Goal: Complete application form

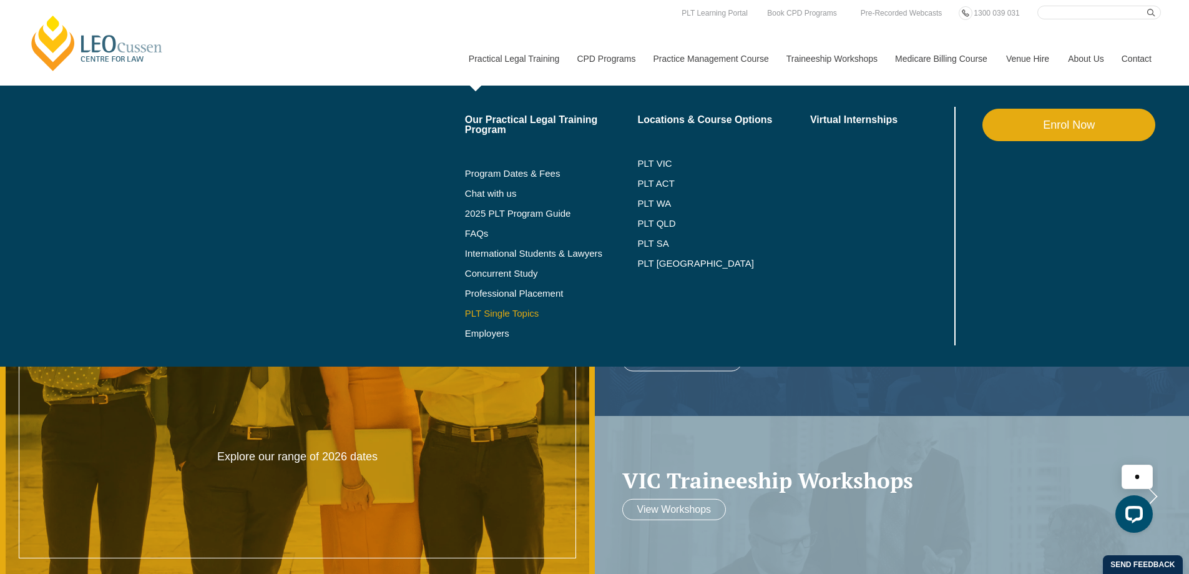
click at [510, 315] on link "PLT Single Topics" at bounding box center [551, 313] width 173 height 10
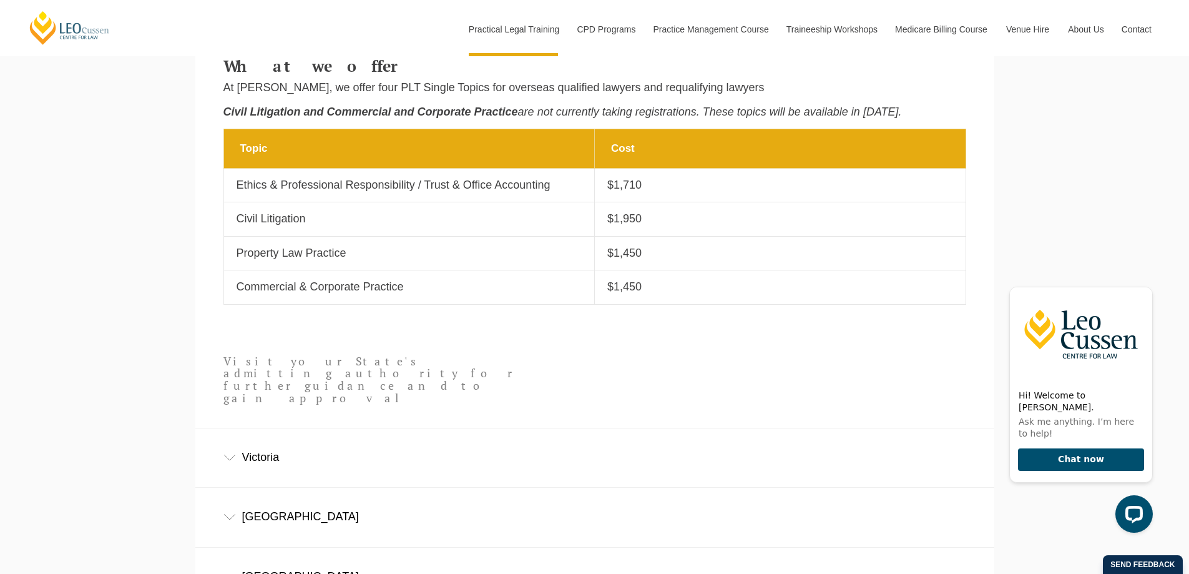
scroll to position [687, 0]
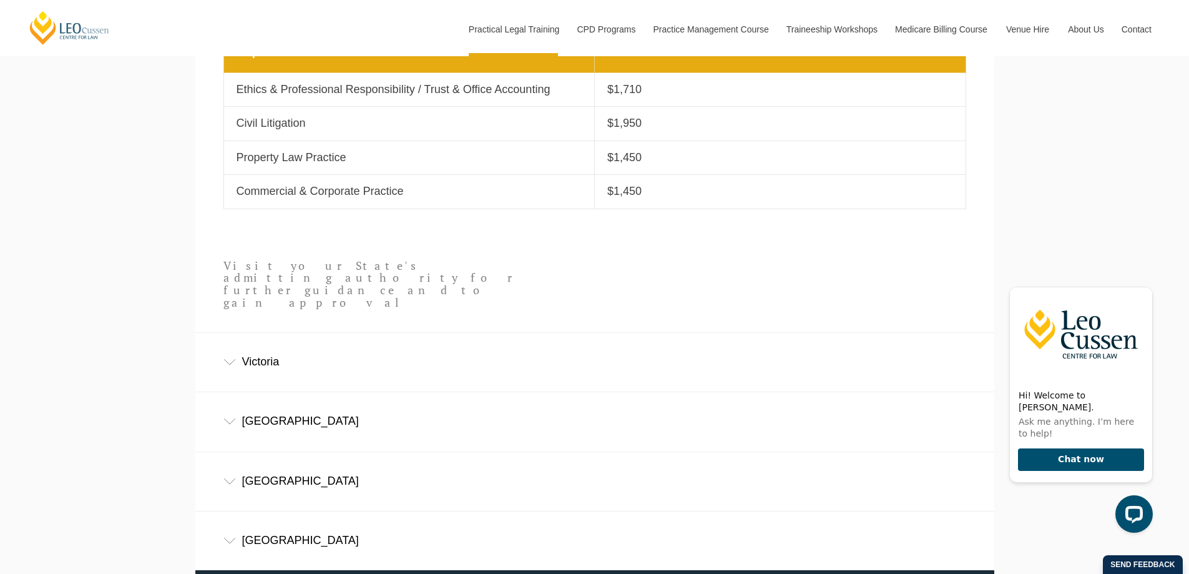
click at [233, 418] on icon at bounding box center [230, 421] width 12 height 6
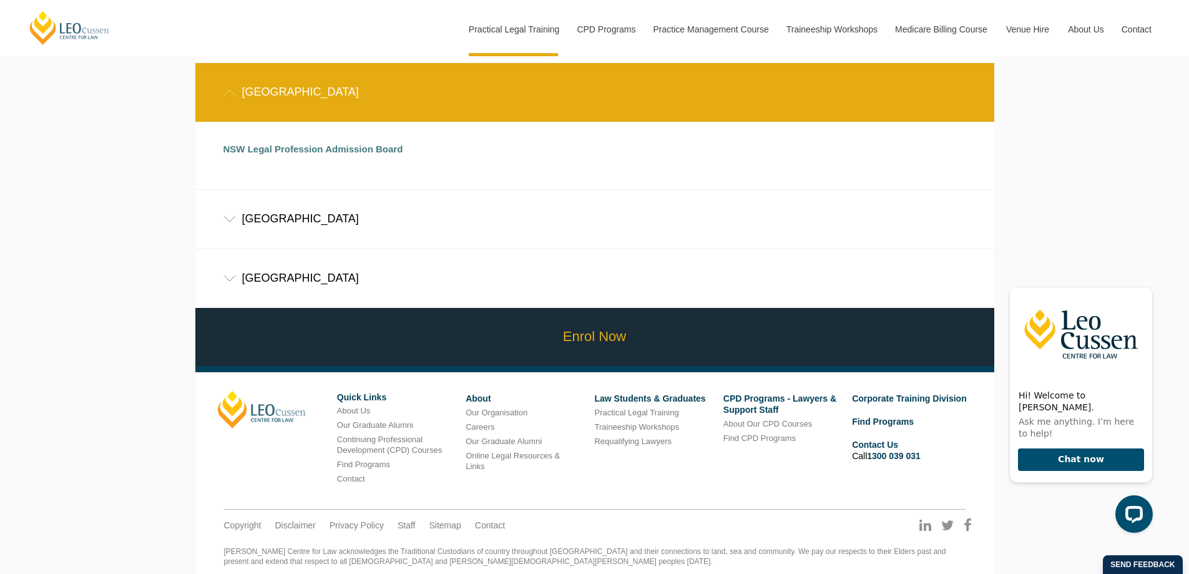
scroll to position [1025, 0]
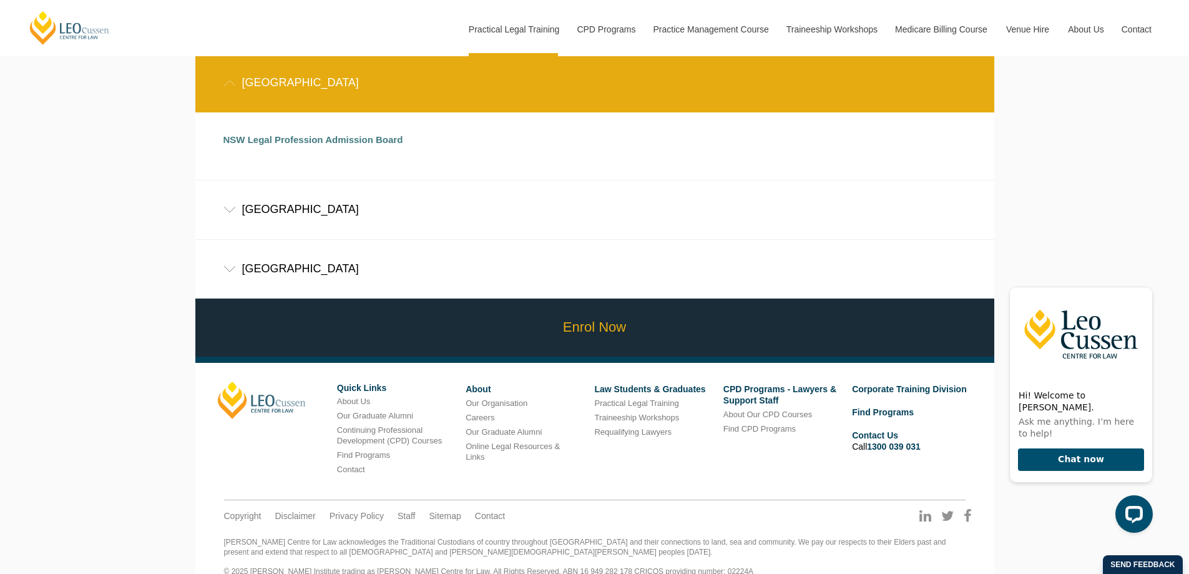
click at [595, 312] on link "Enrol Now" at bounding box center [594, 327] width 805 height 58
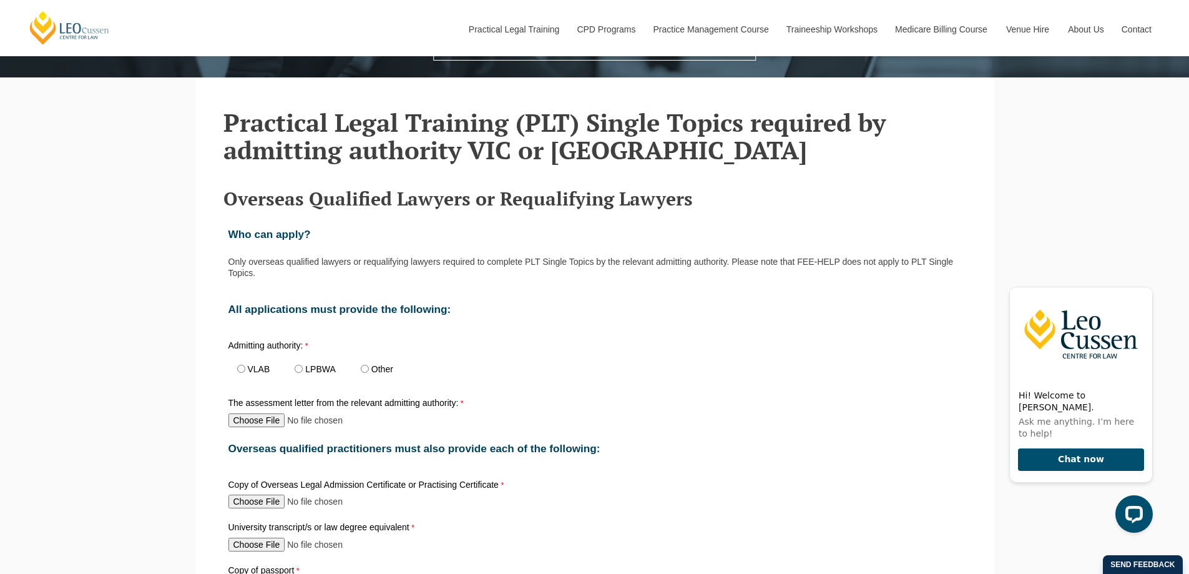
scroll to position [437, 0]
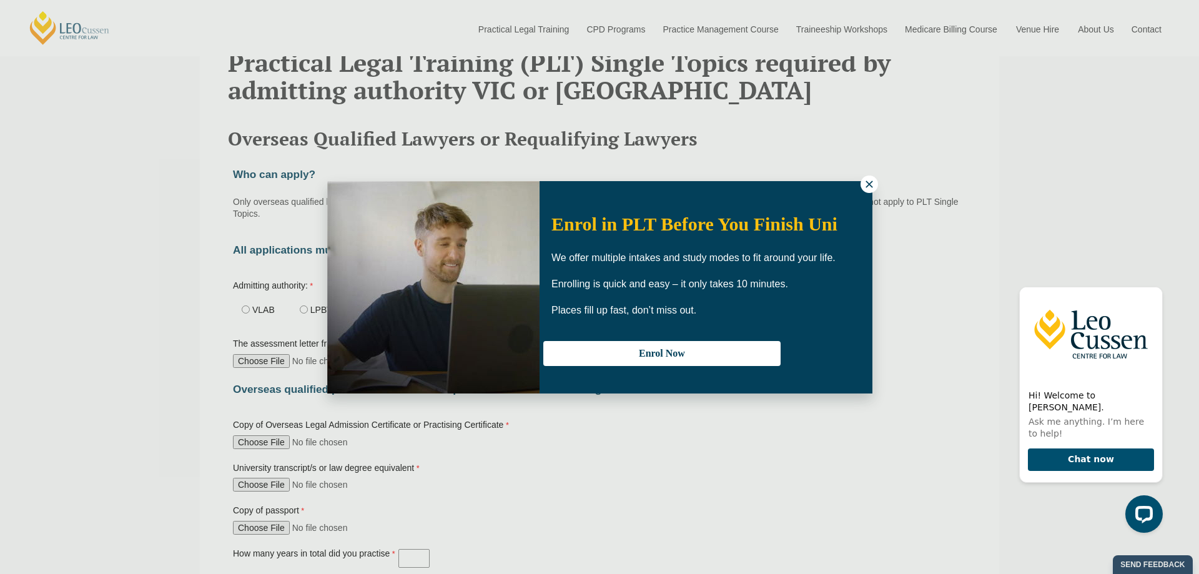
click at [867, 183] on icon at bounding box center [868, 183] width 7 height 7
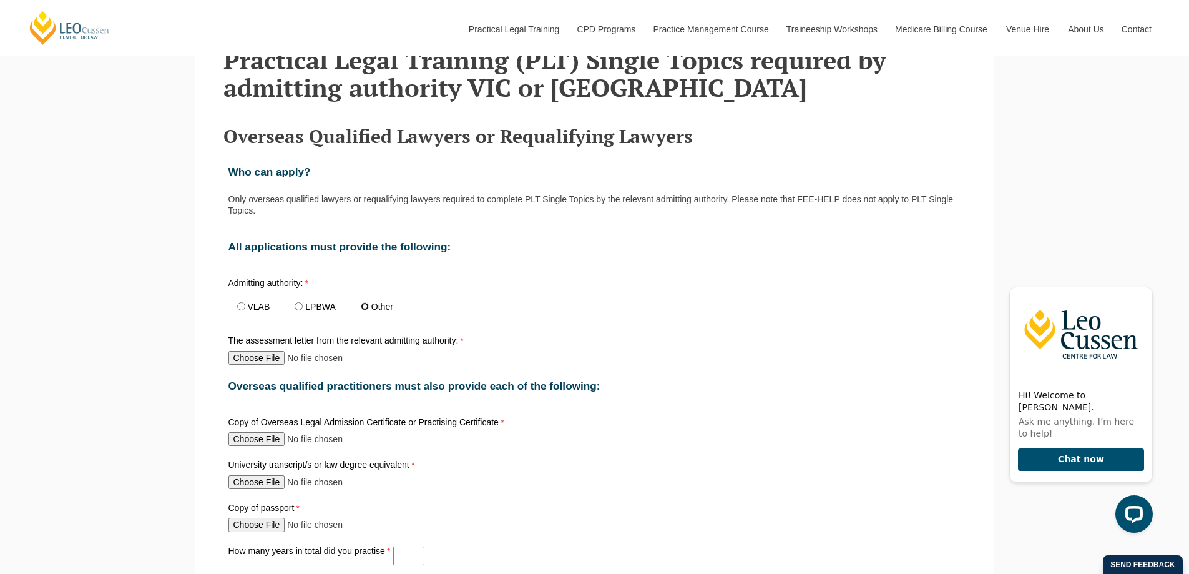
click at [367, 309] on input "Other" at bounding box center [365, 306] width 8 height 8
radio input "true"
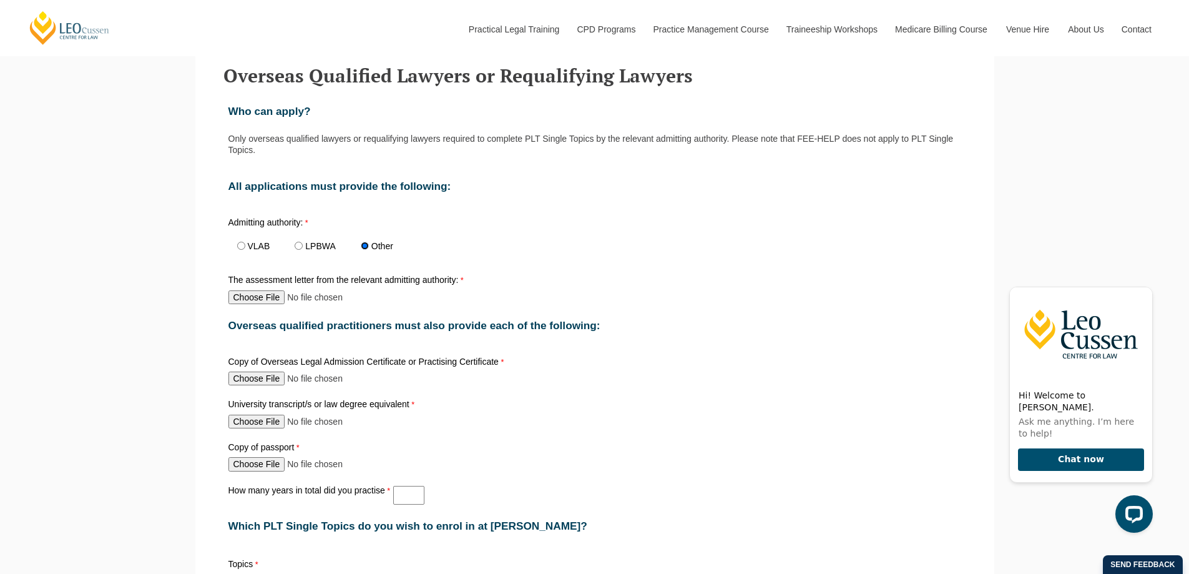
scroll to position [500, 0]
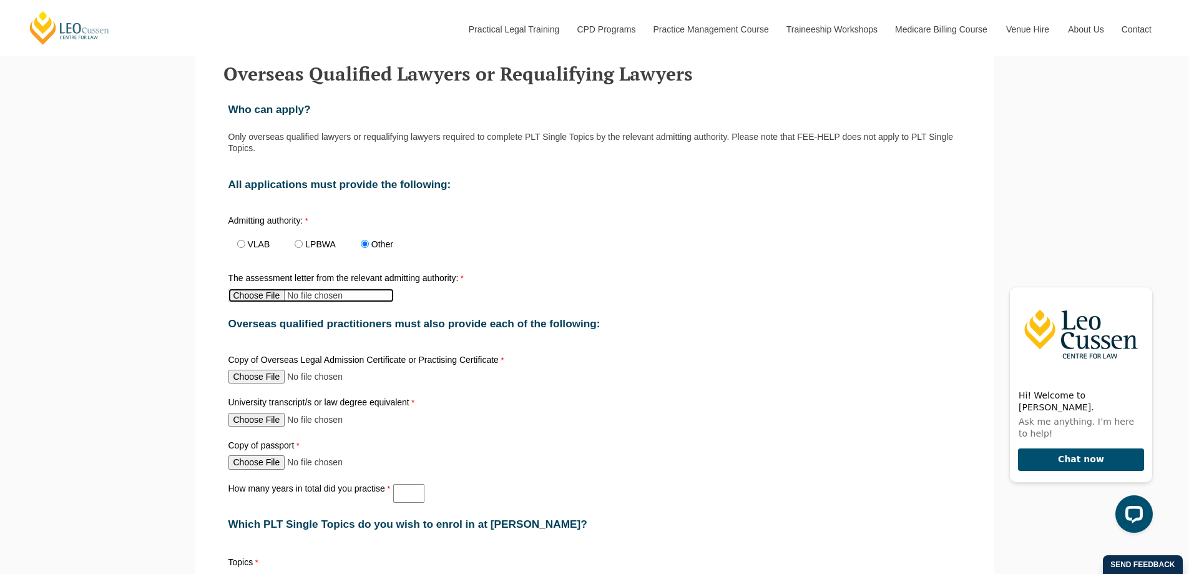
click at [240, 298] on input "The assessment letter from the relevant admitting authority:" at bounding box center [311, 295] width 165 height 14
type input "C:\fakepath\Nicole May Pike - PLT Outcome.pdf"
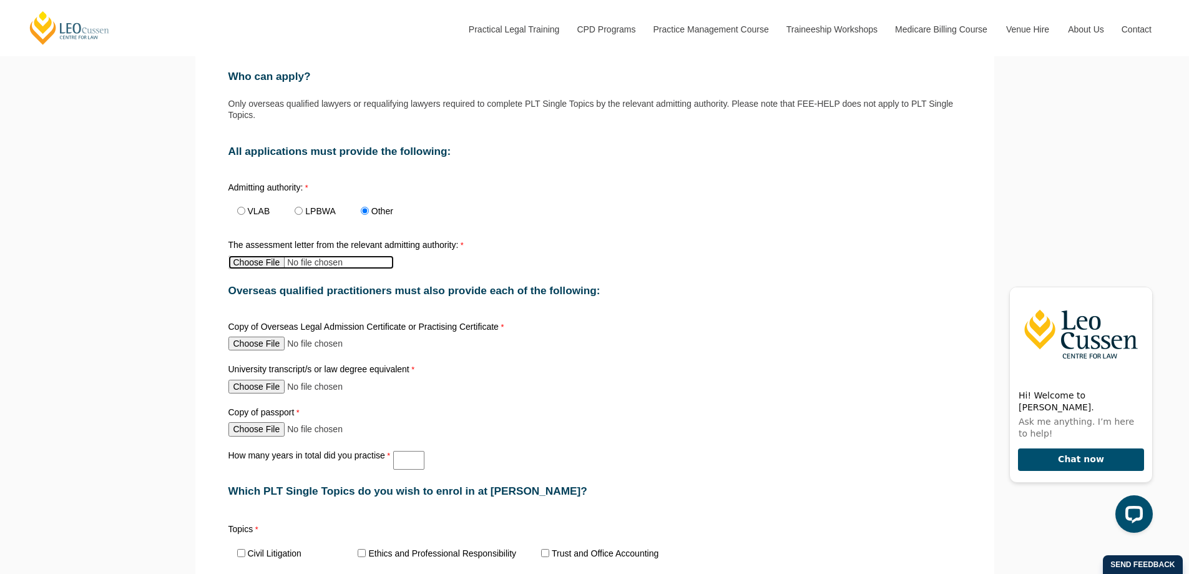
scroll to position [624, 0]
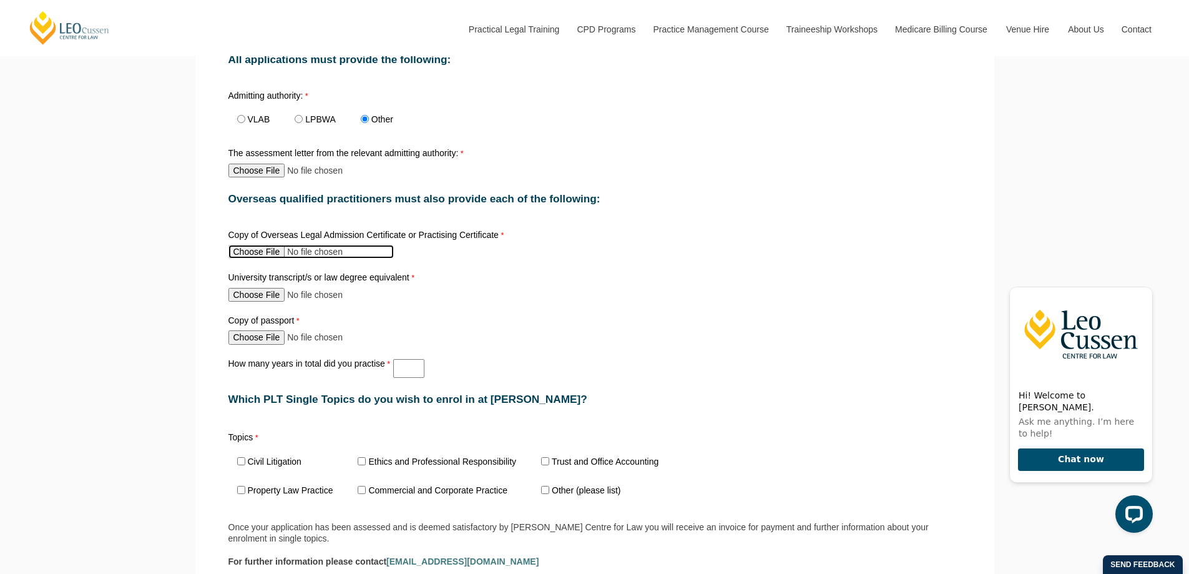
click at [272, 256] on input "Copy of Overseas Legal Admission Certificate or Practising Certificate" at bounding box center [311, 252] width 165 height 14
type input "C:\fakepath\B. Practising Certificate - Nicole Pike - 801536.pdf"
click at [268, 298] on input "University transcript/s or law degree equivalent" at bounding box center [311, 295] width 165 height 14
type input "C:\fakepath\6. Pike N - GDL marks transcript.pdf"
click at [258, 341] on input "Copy of passport" at bounding box center [311, 337] width 165 height 14
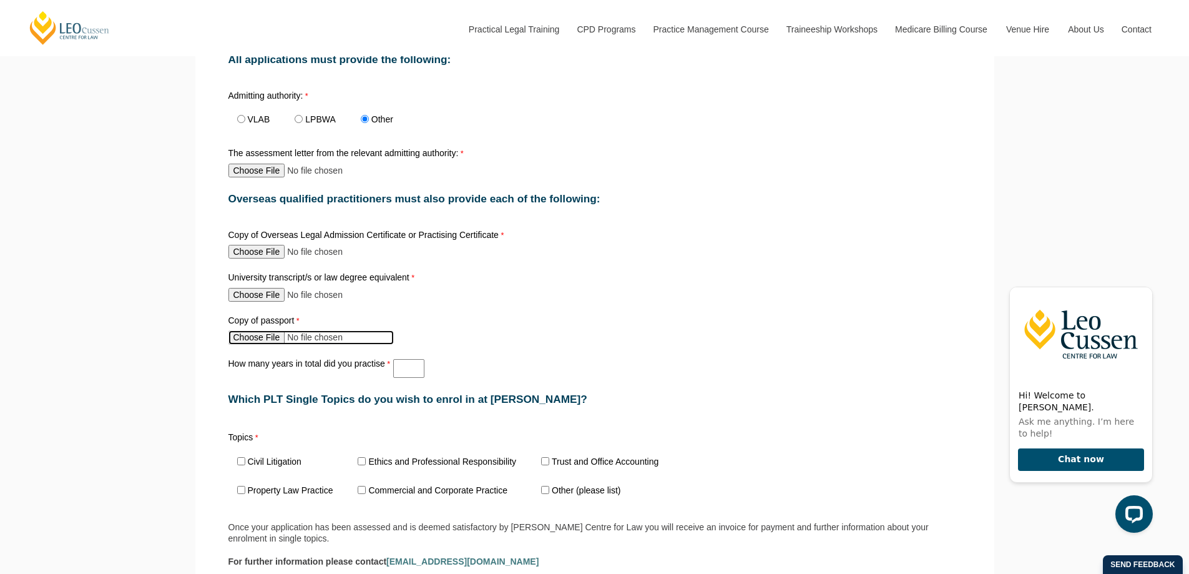
type input "C:\fakepath\3. Nicole Pike - Passport.pdf"
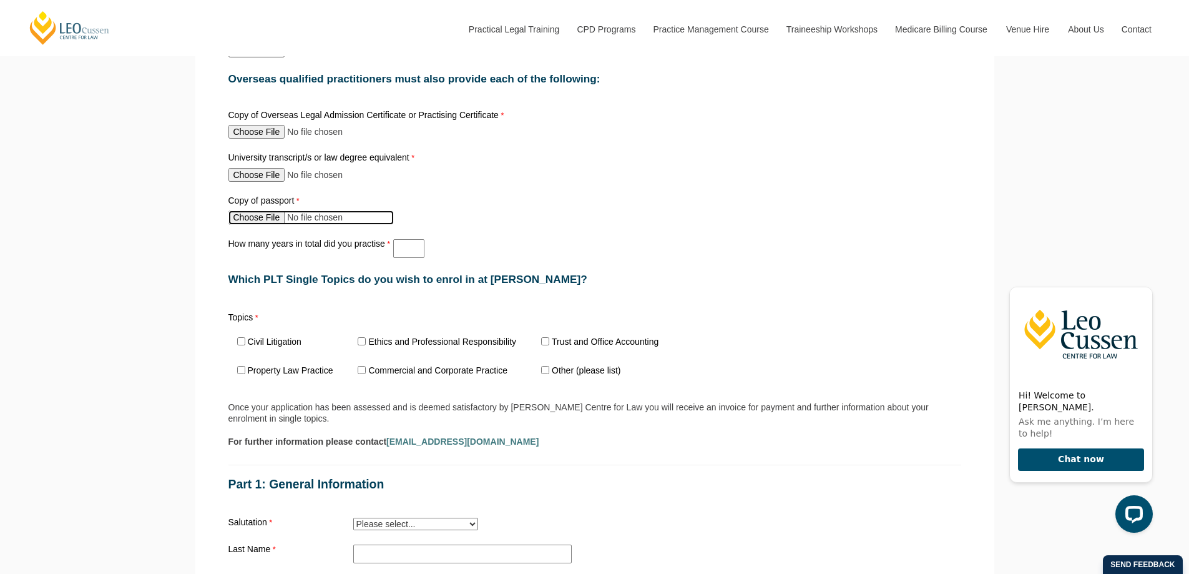
scroll to position [749, 0]
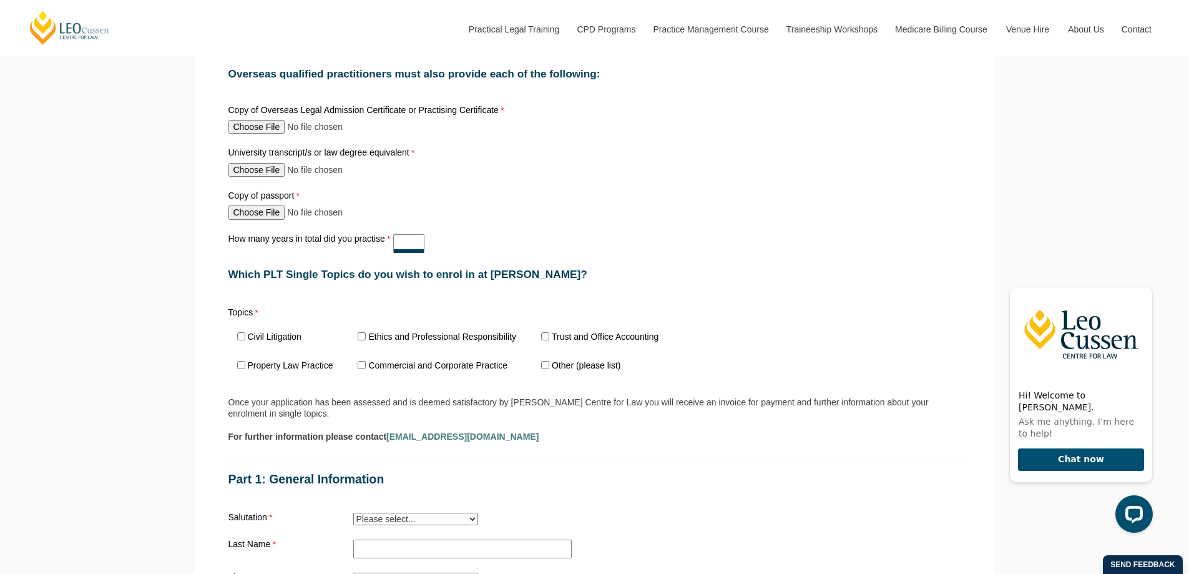
click at [400, 244] on input "How many years in total did you practise" at bounding box center [408, 243] width 31 height 19
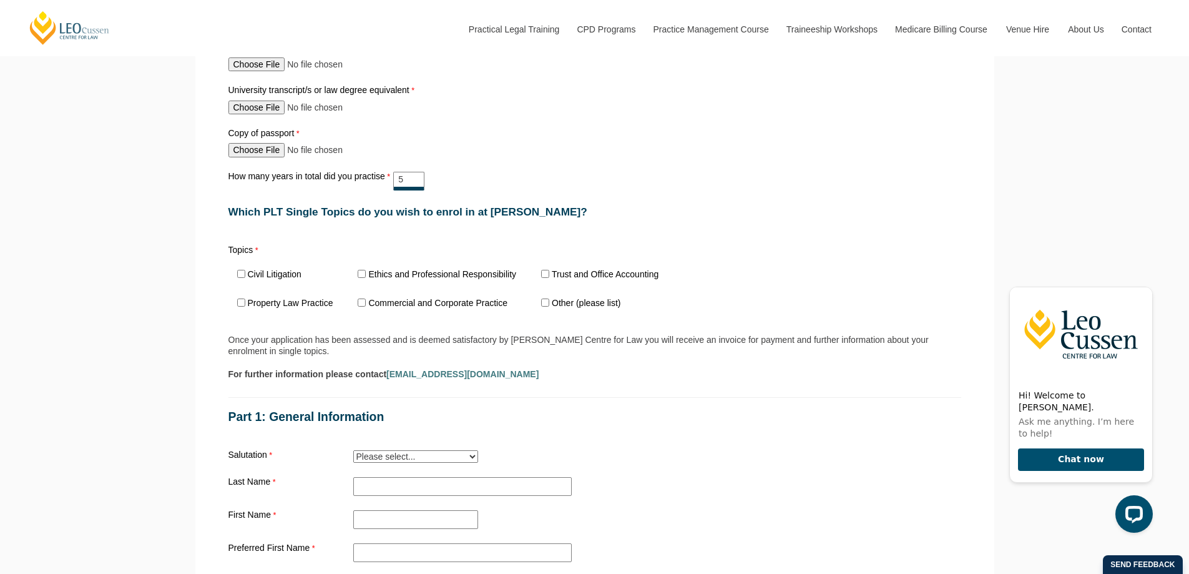
scroll to position [874, 0]
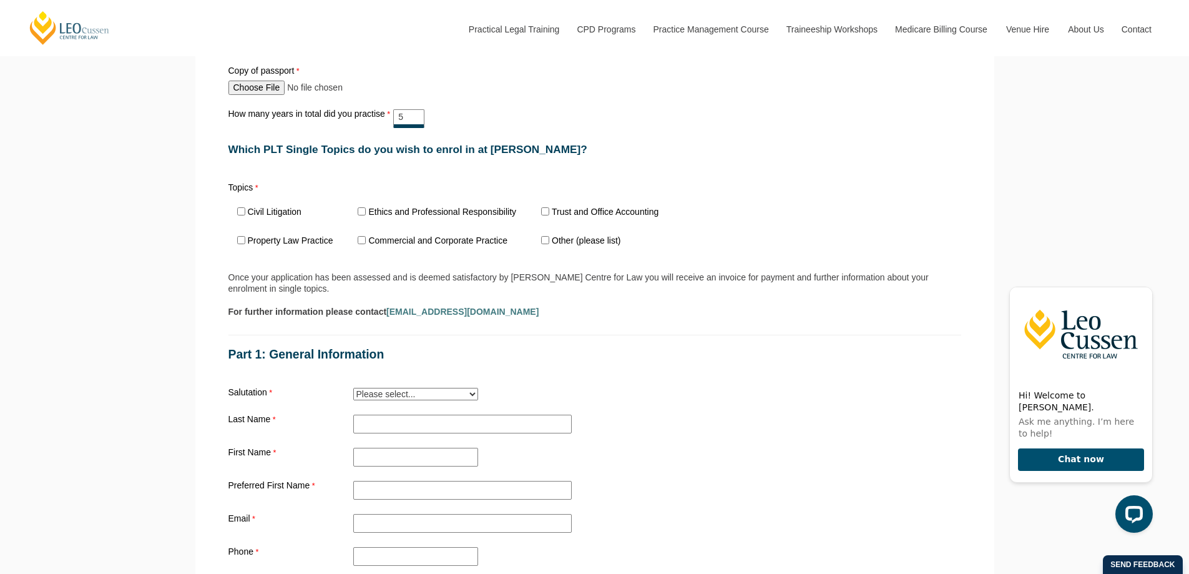
type input "5"
click at [383, 215] on label "Ethics and Professional Responsibility" at bounding box center [442, 211] width 148 height 9
click at [366, 215] on input "Ethics and Professional Responsibility" at bounding box center [362, 211] width 8 height 8
checkbox input "true"
click at [636, 214] on label "Trust and Office Accounting" at bounding box center [605, 211] width 107 height 9
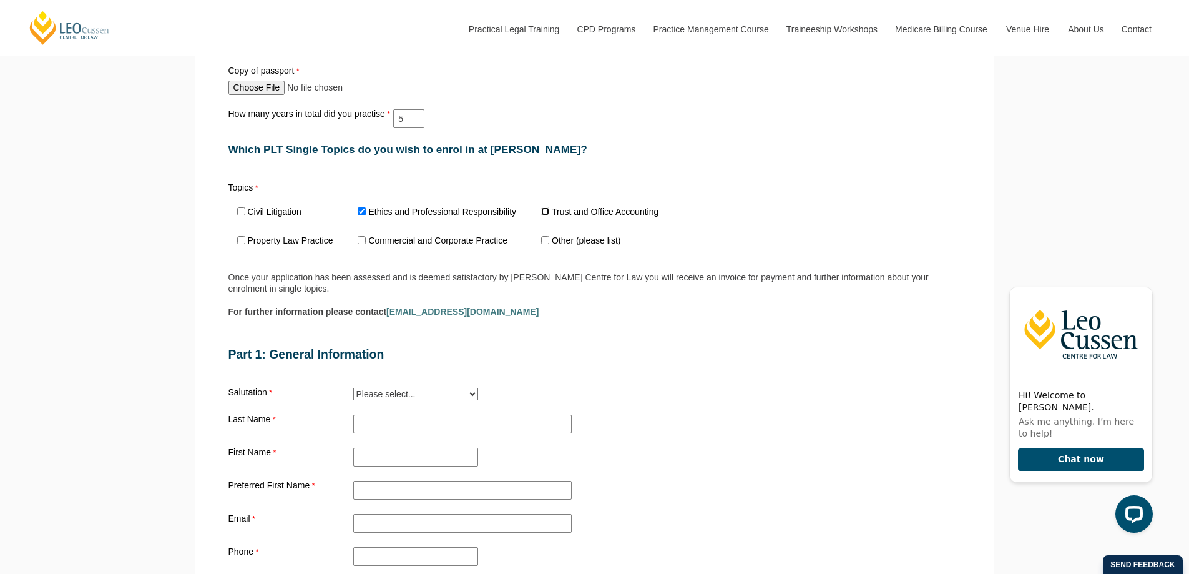
click at [549, 214] on input "Trust and Office Accounting" at bounding box center [545, 211] width 8 height 8
checkbox input "true"
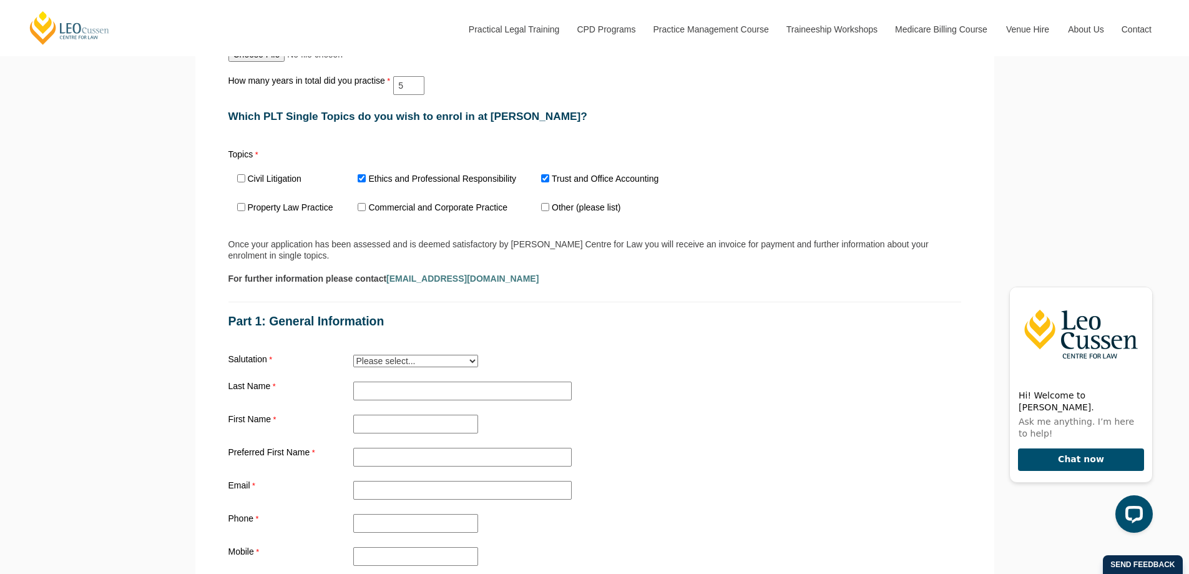
scroll to position [937, 0]
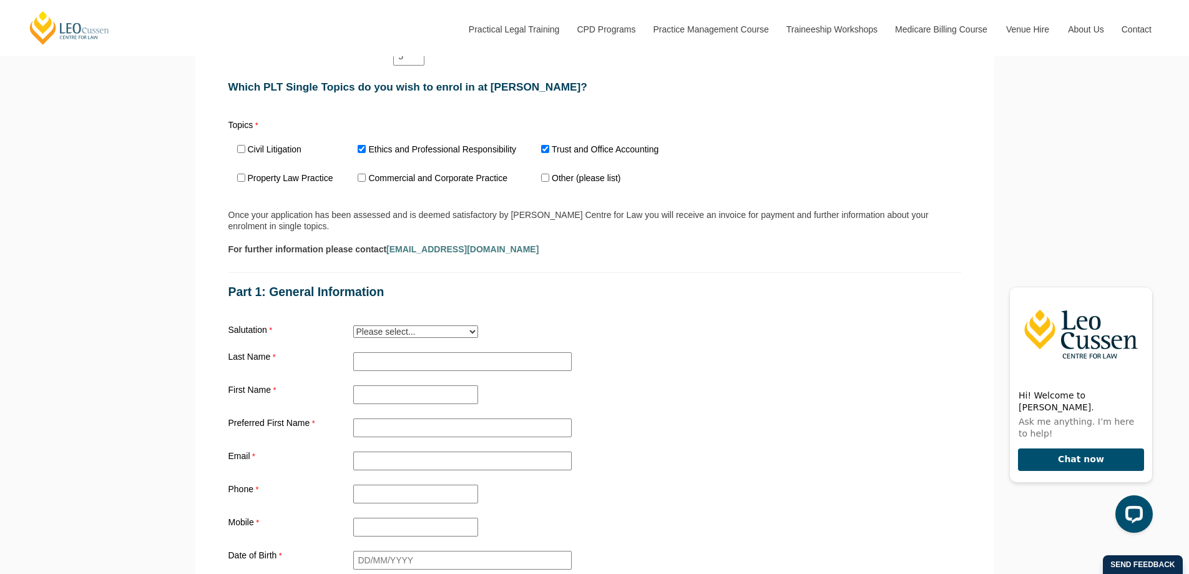
click at [423, 330] on select "Please select... Mr. Mrs. Ms. Dr. Prof. Miss Judge Chief Judge" at bounding box center [415, 331] width 125 height 12
select select "tfa_12"
click at [353, 328] on select "Please select... Mr. Mrs. Ms. Dr. Prof. Miss Judge Chief Judge" at bounding box center [415, 331] width 125 height 12
click at [379, 365] on input "Practical Legal Training - [GEOGRAPHIC_DATA]" at bounding box center [462, 361] width 219 height 19
type input "Pike"
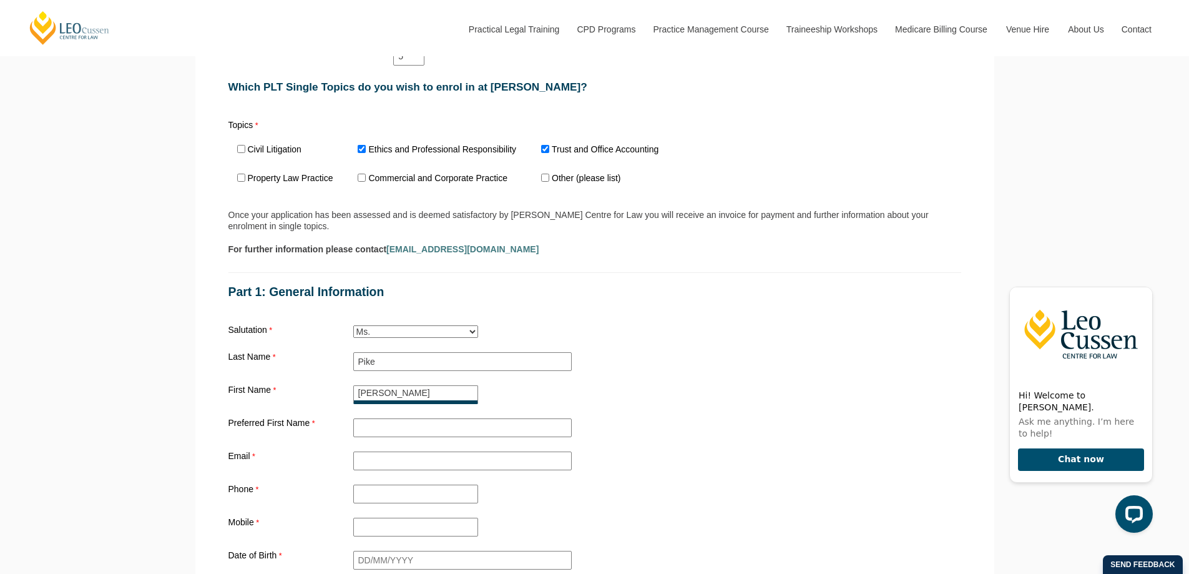
type input "Nicole"
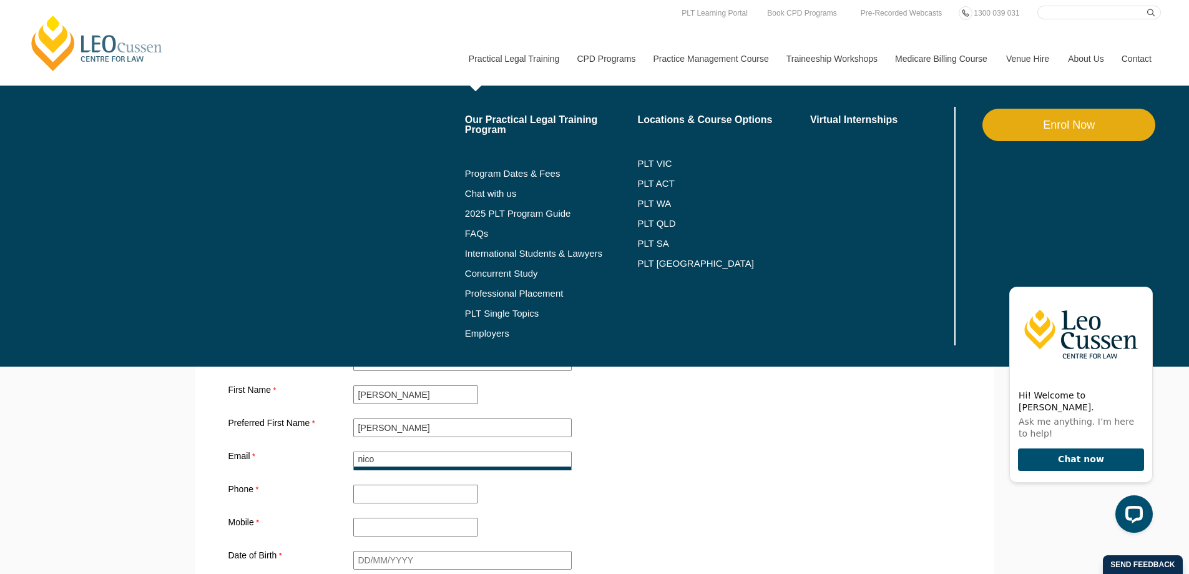
type input "nico"
